Goal: Information Seeking & Learning: Compare options

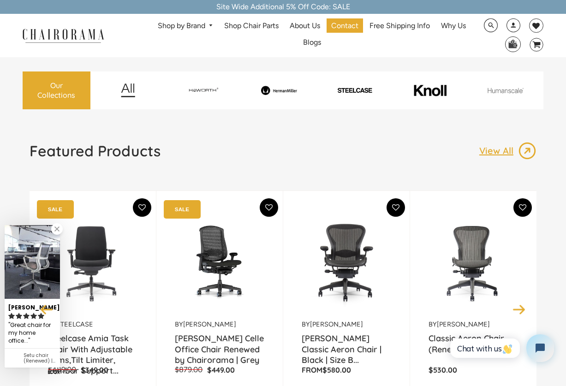
click at [213, 27] on span "DesktopNavigation" at bounding box center [209, 26] width 8 height 6
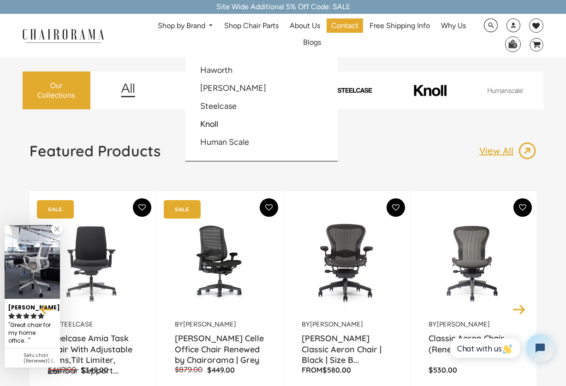
click at [163, 43] on ul "Shop by Brand Haworth Herman Miller Steelcase Knoll Human Scale" at bounding box center [311, 35] width 327 height 34
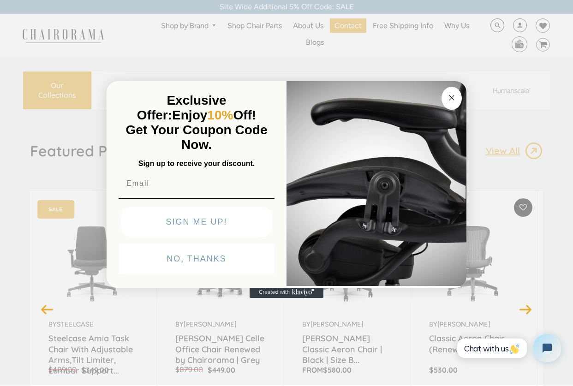
click at [449, 98] on circle "Close dialog" at bounding box center [451, 97] width 11 height 11
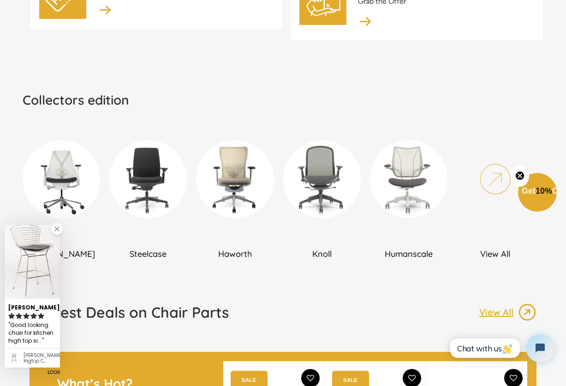
scroll to position [553, 0]
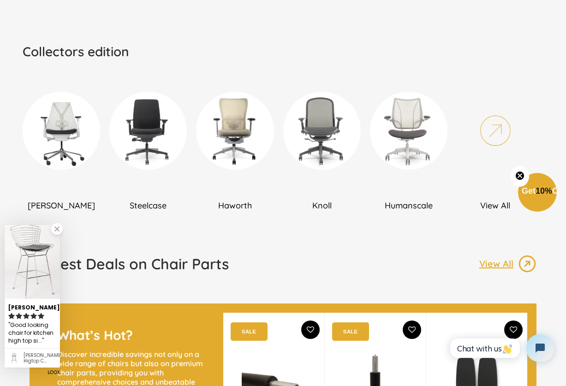
click at [60, 230] on link at bounding box center [57, 229] width 12 height 12
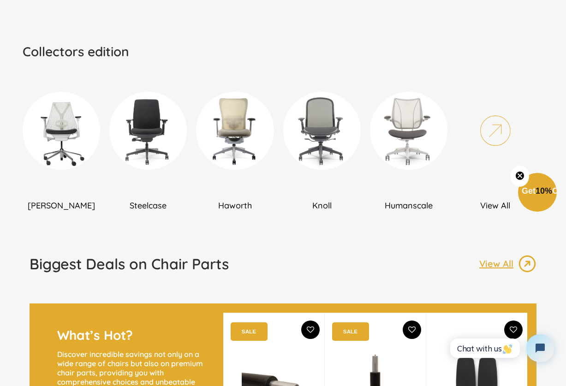
click at [517, 175] on circle "Close teaser" at bounding box center [519, 175] width 9 height 9
click at [415, 147] on img at bounding box center [408, 130] width 77 height 77
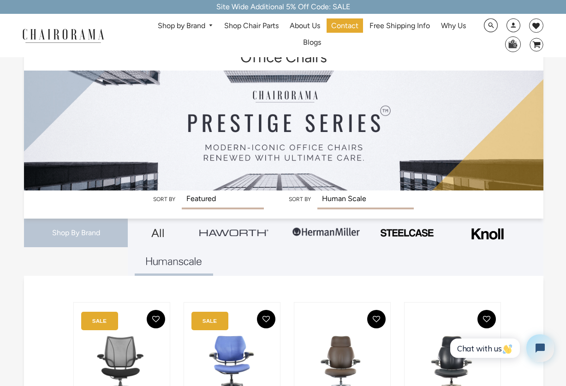
click at [230, 234] on img at bounding box center [233, 232] width 69 height 7
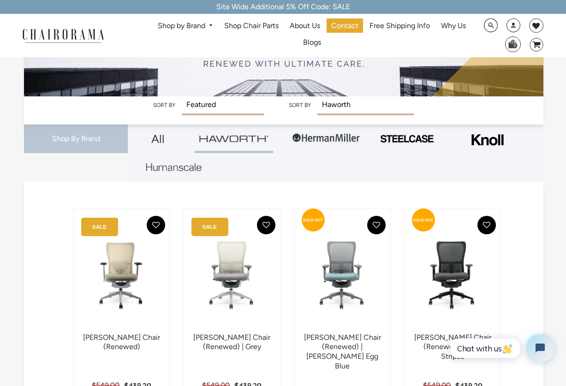
scroll to position [92, 0]
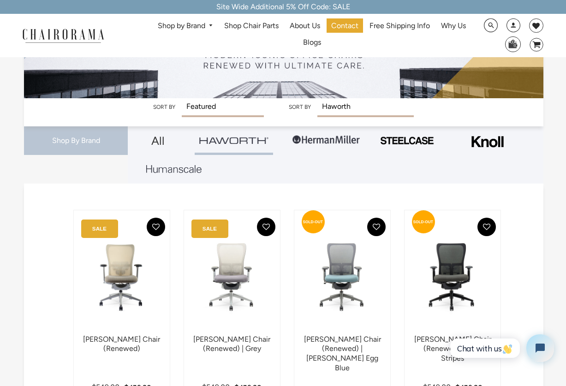
click at [313, 139] on img at bounding box center [325, 140] width 69 height 28
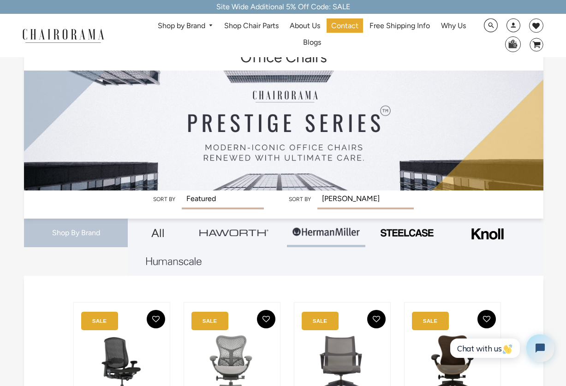
click at [409, 233] on img at bounding box center [406, 233] width 55 height 10
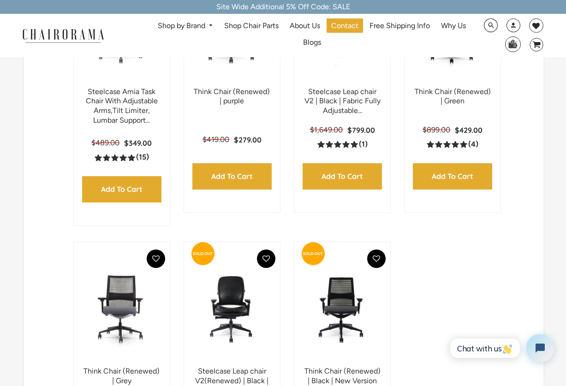
scroll to position [231, 0]
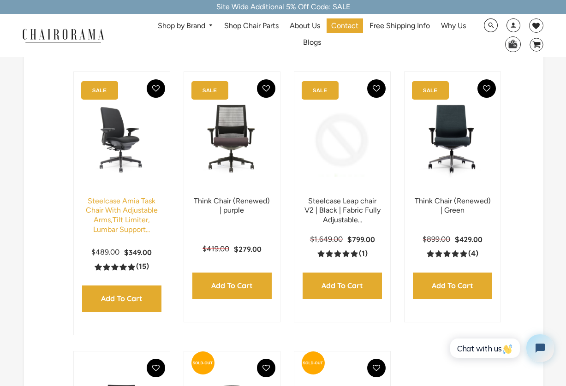
click at [107, 208] on link "Steelcase Amia Task Chair With Adjustable Arms,Tilt Limiter, Lumbar Support..." at bounding box center [122, 214] width 72 height 37
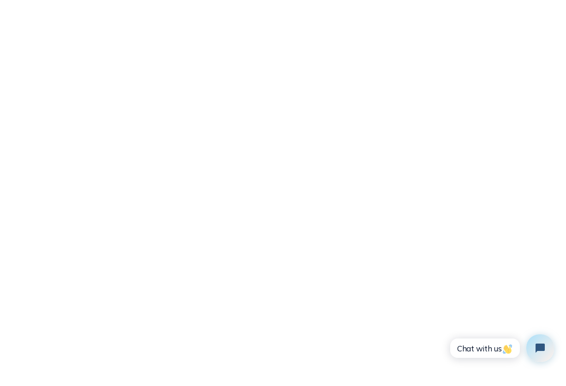
scroll to position [1567, 0]
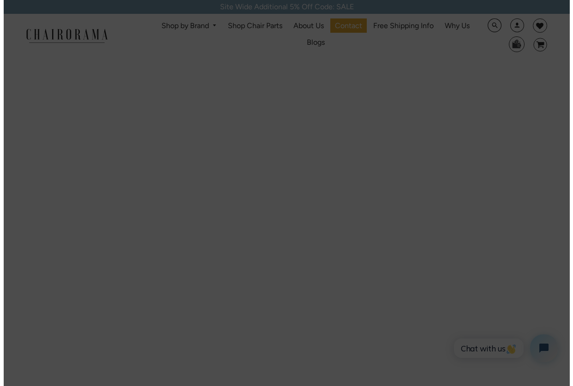
scroll to position [1199, 0]
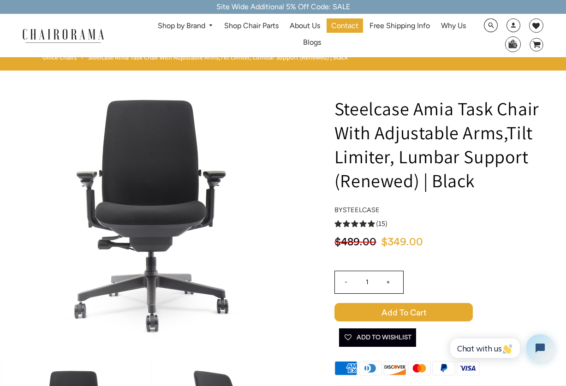
click at [190, 26] on link "Shop by Brand" at bounding box center [185, 26] width 65 height 14
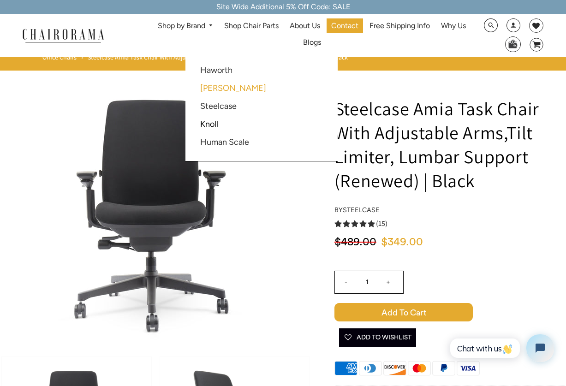
click at [222, 86] on link "[PERSON_NAME]" at bounding box center [233, 88] width 66 height 10
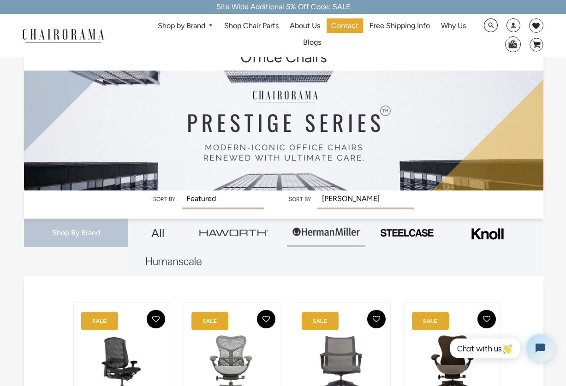
click at [498, 233] on img at bounding box center [487, 234] width 37 height 24
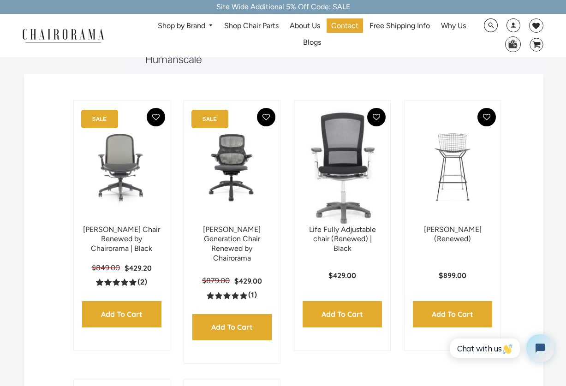
scroll to position [184, 0]
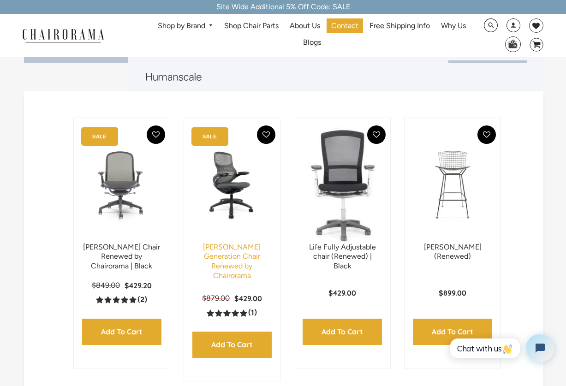
click at [231, 246] on link "[PERSON_NAME] Generation Chair Renewed by Chairorama" at bounding box center [232, 261] width 58 height 37
